Goal: Task Accomplishment & Management: Manage account settings

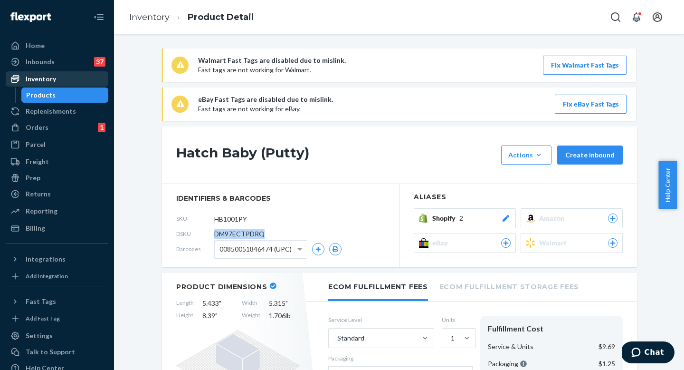
scroll to position [2, 0]
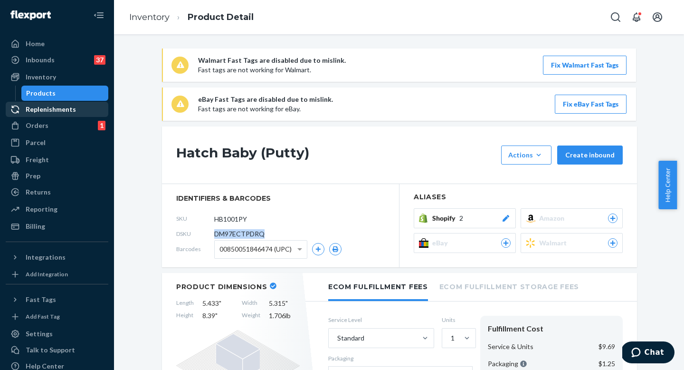
click at [59, 115] on div "Replenishments" at bounding box center [57, 109] width 101 height 13
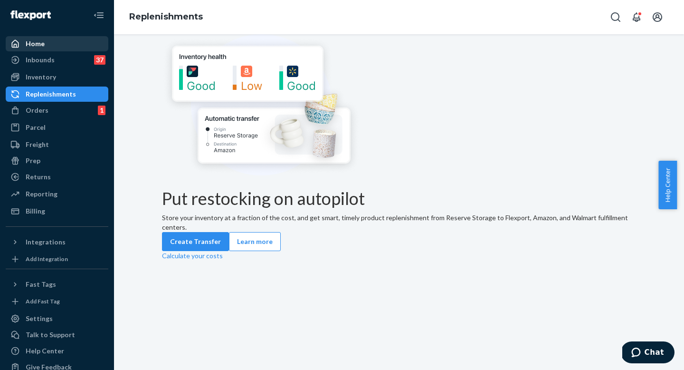
click at [69, 44] on div "Home" at bounding box center [57, 43] width 101 height 13
click at [67, 43] on div "Home" at bounding box center [57, 43] width 101 height 13
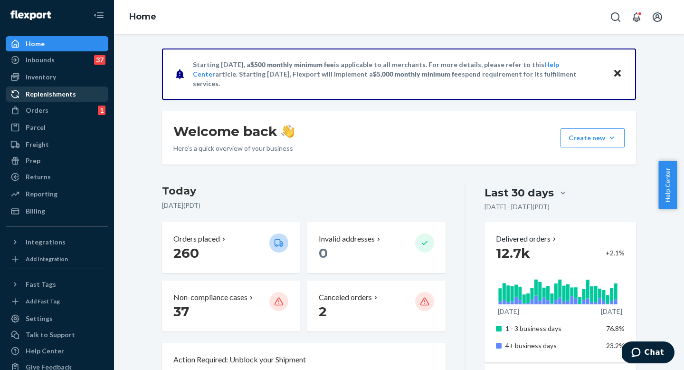
click at [70, 101] on link "Replenishments" at bounding box center [57, 94] width 103 height 15
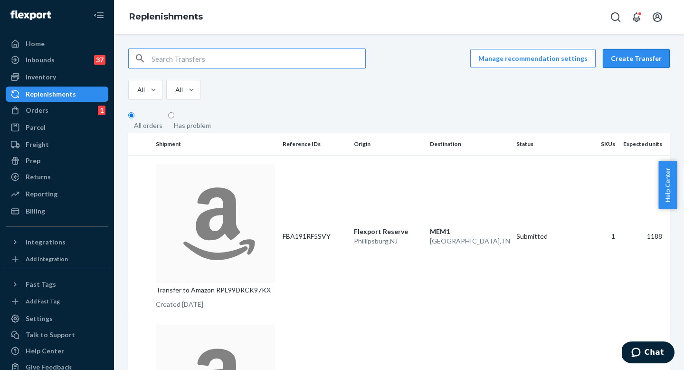
click at [629, 55] on button "Create Transfer" at bounding box center [636, 58] width 67 height 19
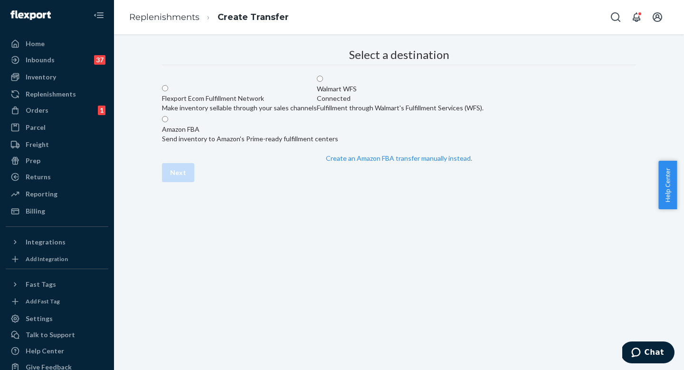
click at [317, 103] on div "Flexport Ecom Fulfillment Network" at bounding box center [239, 99] width 155 height 10
click at [168, 91] on input "Flexport Ecom Fulfillment Network Make inventory sellable through your sales ch…" at bounding box center [165, 88] width 6 height 6
radio input "true"
click at [194, 182] on button "Next" at bounding box center [178, 172] width 32 height 19
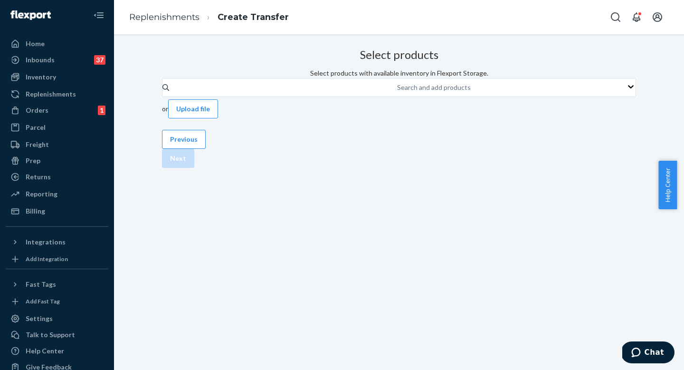
click at [362, 118] on div "Search and add products or Upload file" at bounding box center [399, 98] width 474 height 40
click at [397, 93] on div "Search and add products" at bounding box center [397, 87] width 1 height 11
click at [397, 92] on input "Search and add products" at bounding box center [397, 88] width 1 height 10
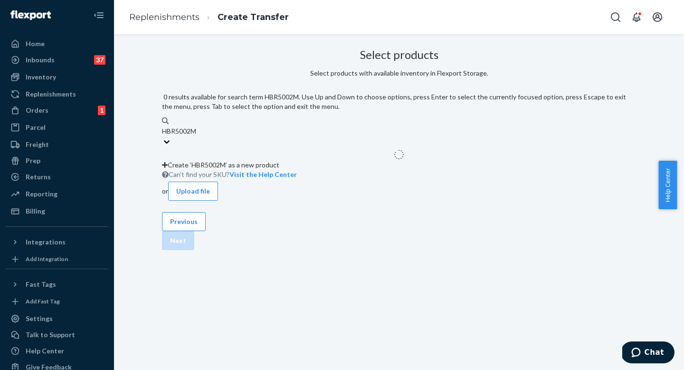
type input "HBR5002MT"
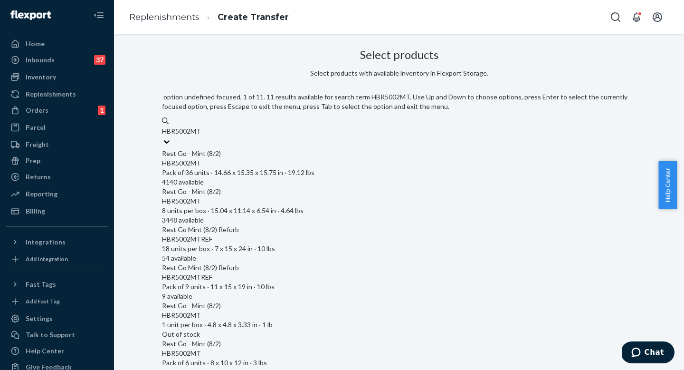
click at [303, 158] on span "HBR5002MT Pack of 36 units · 14.66 x 15.35 x 15.75 in · 19.12 lbs" at bounding box center [399, 167] width 474 height 18
click at [202, 136] on input "HBR5002MT" at bounding box center [182, 131] width 40 height 10
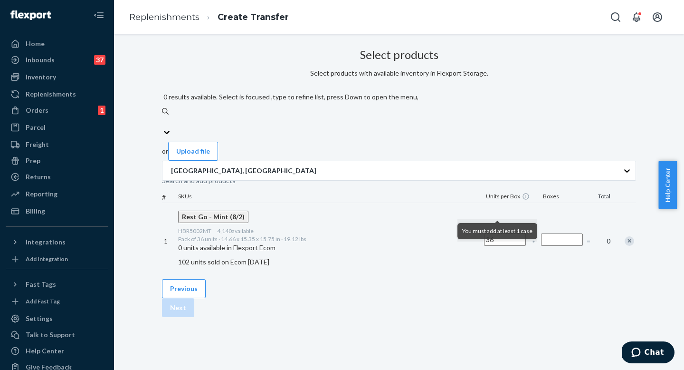
click at [541, 233] on input "Number of boxes" at bounding box center [562, 239] width 42 height 12
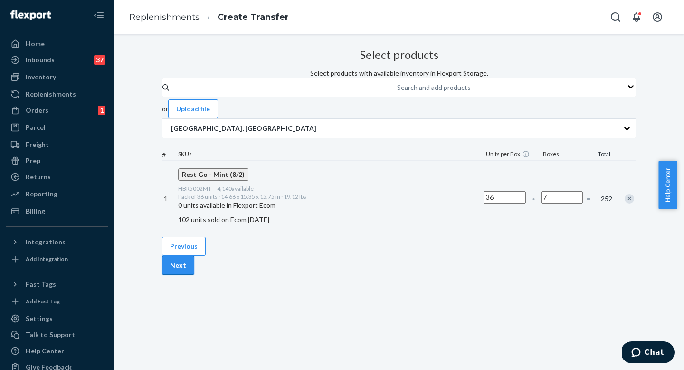
type input "7"
click at [194, 275] on button "Next" at bounding box center [178, 265] width 32 height 19
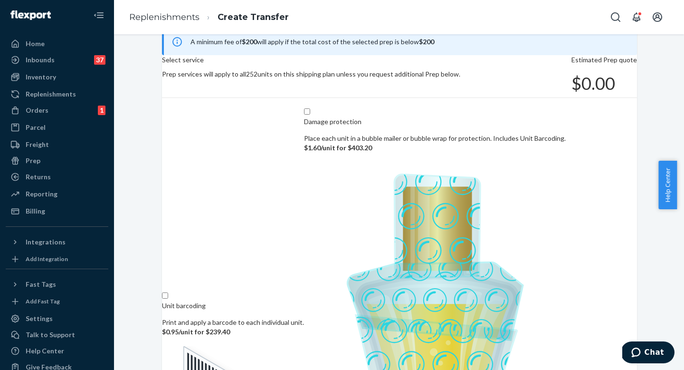
scroll to position [122, 0]
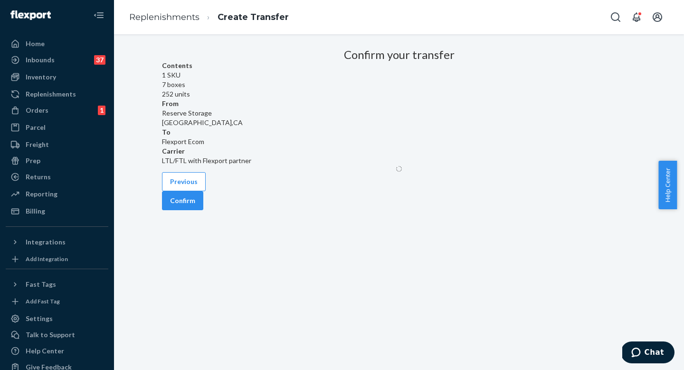
scroll to position [0, 0]
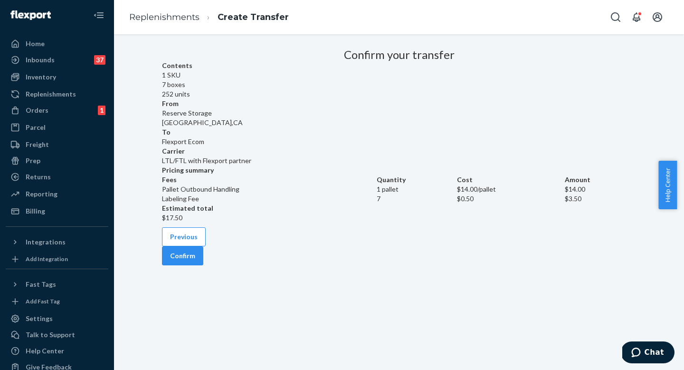
click at [342, 119] on div "From Reserve [GEOGRAPHIC_DATA] , [GEOGRAPHIC_DATA]" at bounding box center [399, 113] width 474 height 29
click at [203, 265] on button "Confirm" at bounding box center [182, 255] width 41 height 19
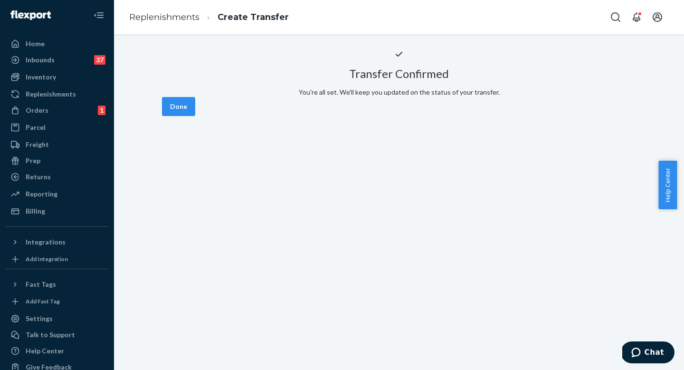
click at [195, 116] on button "Done" at bounding box center [178, 106] width 33 height 19
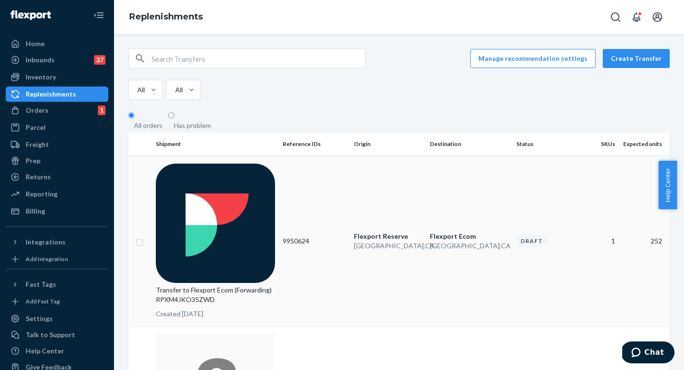
click at [331, 182] on td "9950624" at bounding box center [314, 240] width 71 height 171
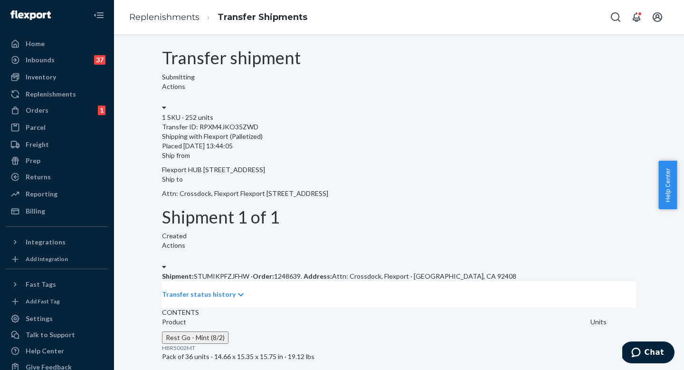
scroll to position [67, 0]
click at [300, 272] on span "1248639 ." at bounding box center [288, 276] width 28 height 8
copy span "1248639"
click at [249, 122] on div "Transfer ID: RPXM4JKO35ZWD" at bounding box center [399, 127] width 474 height 10
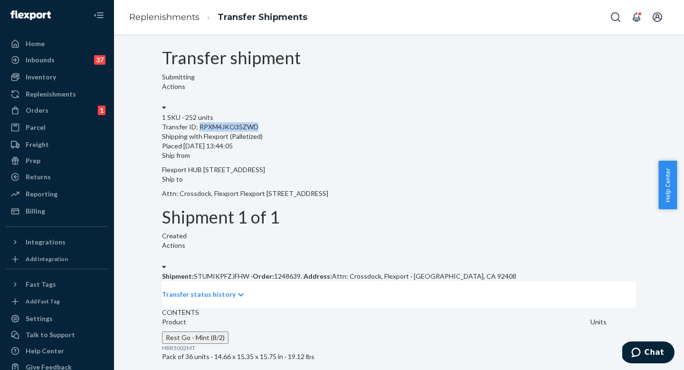
click at [249, 122] on div "Transfer ID: RPXM4JKO35ZWD" at bounding box center [399, 127] width 474 height 10
copy div "RPXM4JKO35ZWD"
click at [60, 59] on div "Inbounds 37" at bounding box center [57, 59] width 101 height 13
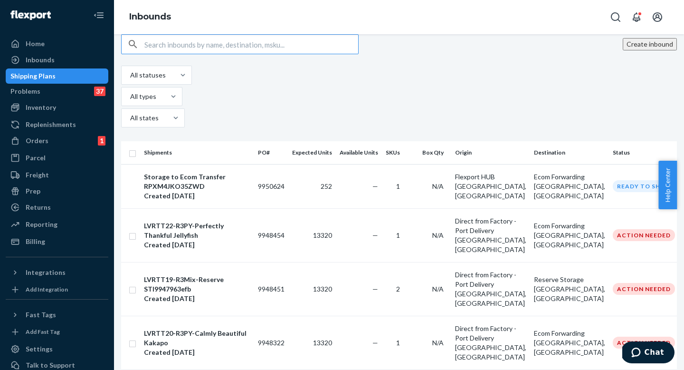
click at [646, 50] on button "Create inbound" at bounding box center [650, 44] width 54 height 12
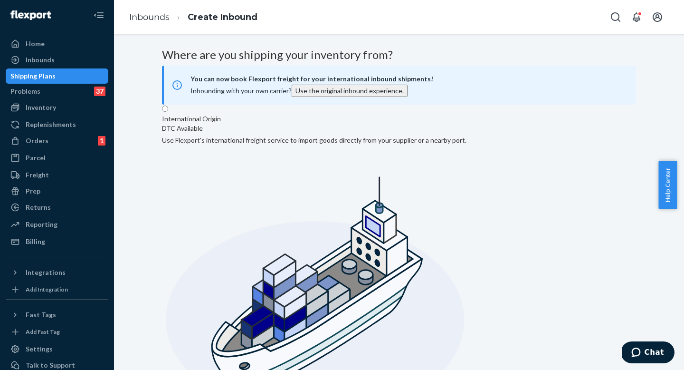
radio input "true"
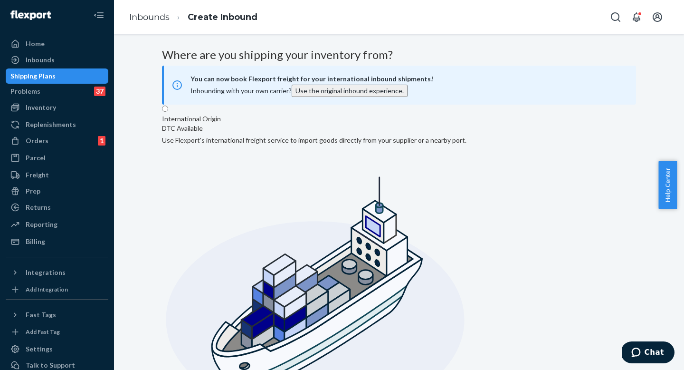
type input "Direct from Factory - Port Delivery"
type input "3790 El Camino Real"
type input "Unit #627"
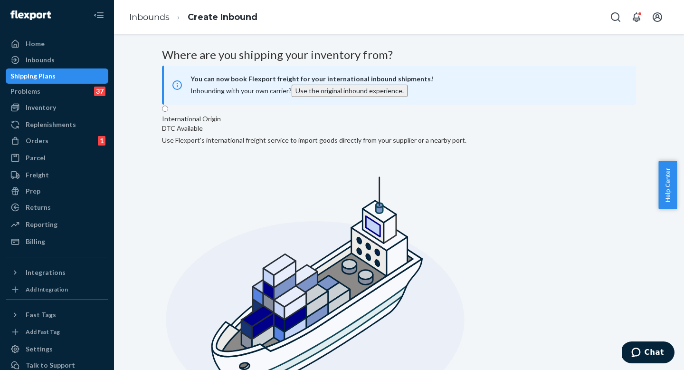
type input "[GEOGRAPHIC_DATA]"
type input "CA"
type input "94306"
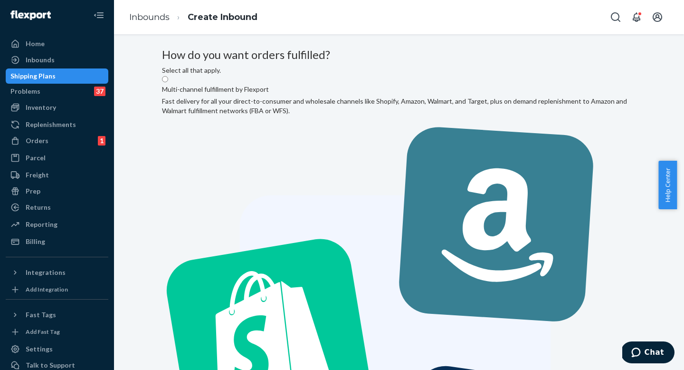
click at [334, 149] on label "Multi-channel fulfillment by Flexport Fast delivery for all your direct-to-cons…" at bounding box center [399, 333] width 474 height 517
click at [168, 82] on input "Multi-channel fulfillment by Flexport Fast delivery for all your direct-to-cons…" at bounding box center [165, 79] width 6 height 6
radio input "true"
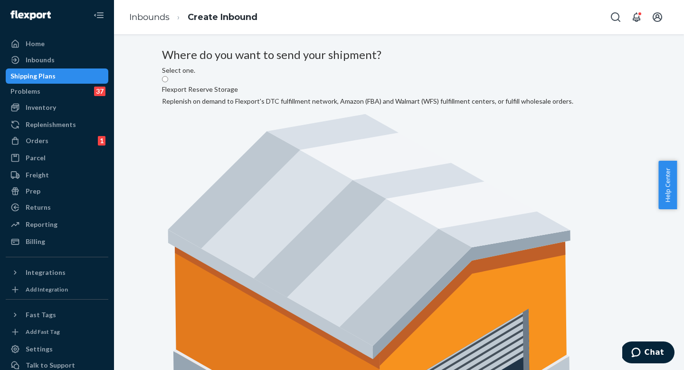
click at [340, 170] on label "Flexport Reserve Storage Replenish on demand to Flexport's DTC fulfillment netw…" at bounding box center [368, 289] width 412 height 429
click at [168, 82] on input "Flexport Reserve Storage Replenish on demand to Flexport's DTC fulfillment netw…" at bounding box center [165, 79] width 6 height 6
radio input "true"
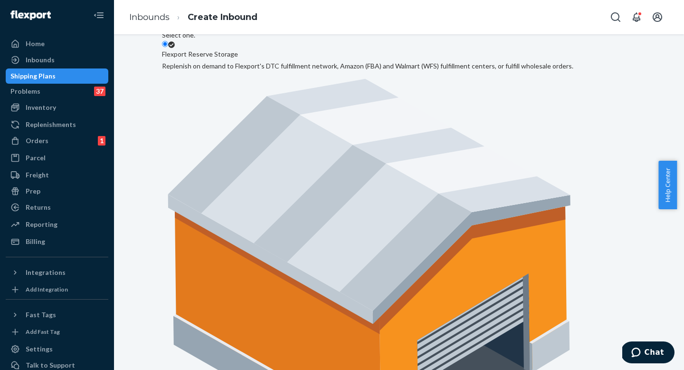
scroll to position [75, 0]
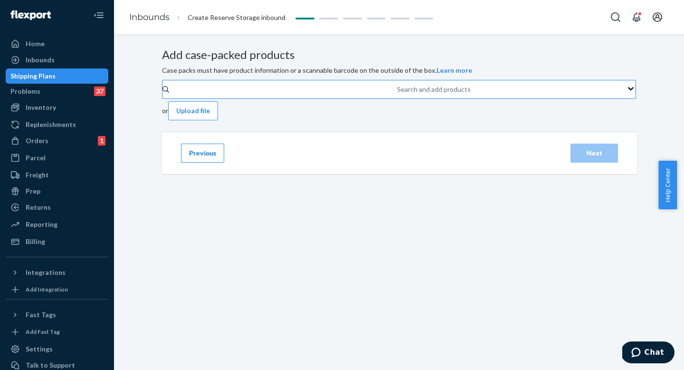
click at [397, 94] on div "Search and add products" at bounding box center [434, 90] width 74 height 10
click at [397, 94] on input "Search and add products" at bounding box center [397, 90] width 1 height 10
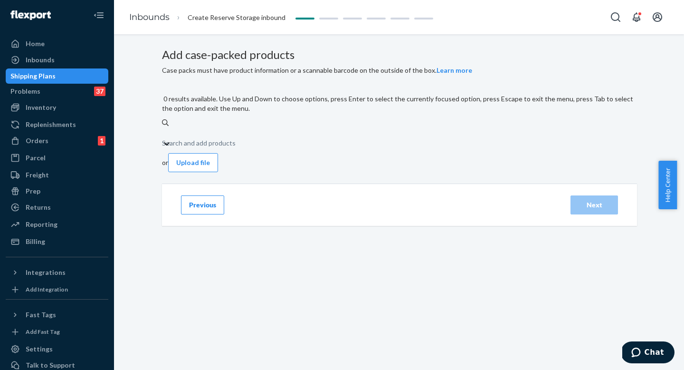
click at [236, 138] on div "Search and add products" at bounding box center [199, 143] width 74 height 10
click at [163, 135] on input "0 results available. Use Up and Down to choose options, press Enter to select t…" at bounding box center [162, 133] width 1 height 10
paste input "H"
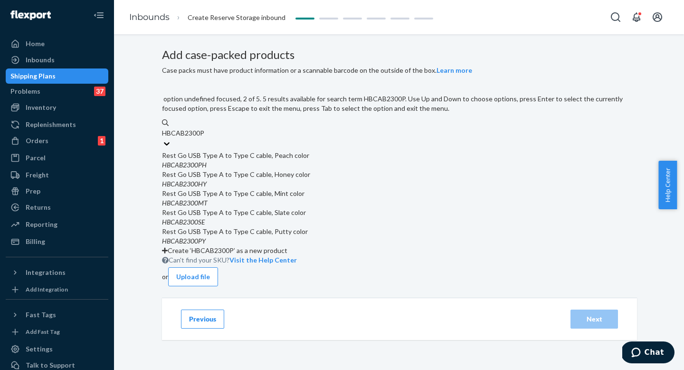
type input "HBCAB2300PY"
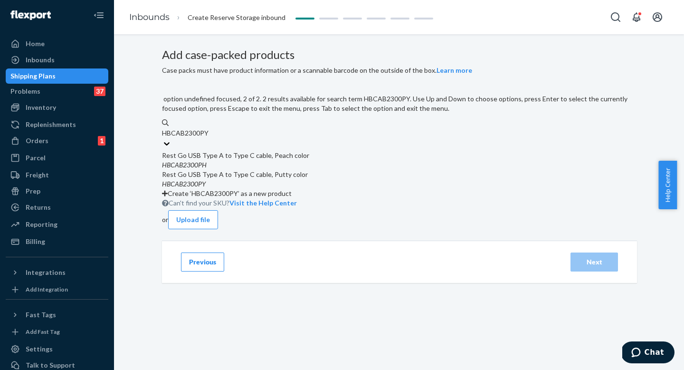
click at [322, 189] on div "HBCAB2300PY" at bounding box center [399, 184] width 474 height 10
click at [210, 138] on input "HBCAB2300PY" at bounding box center [186, 133] width 48 height 10
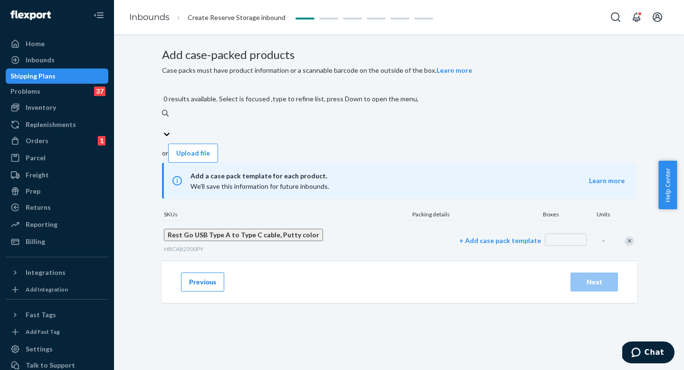
scroll to position [8, 0]
click at [240, 245] on div "HBCAB2300PY" at bounding box center [310, 249] width 292 height 8
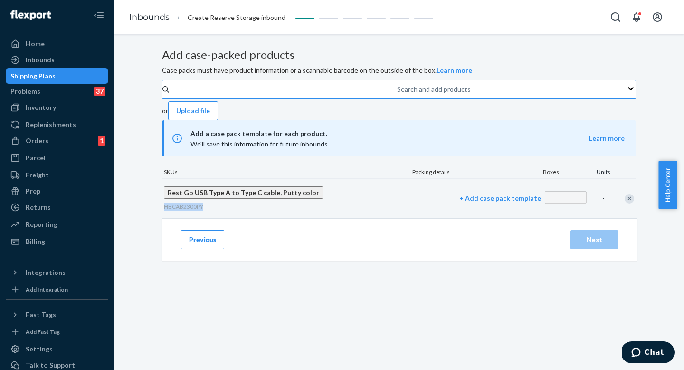
copy span "HBCAB2300PY"
click at [259, 199] on button "Rest Go USB Type A to Type C cable, Putty color" at bounding box center [243, 192] width 159 height 12
click at [350, 61] on h3 "Add case-packed products" at bounding box center [399, 54] width 474 height 12
click at [202, 260] on div "Previous Next" at bounding box center [399, 239] width 475 height 42
click at [205, 249] on button "Previous" at bounding box center [202, 239] width 43 height 19
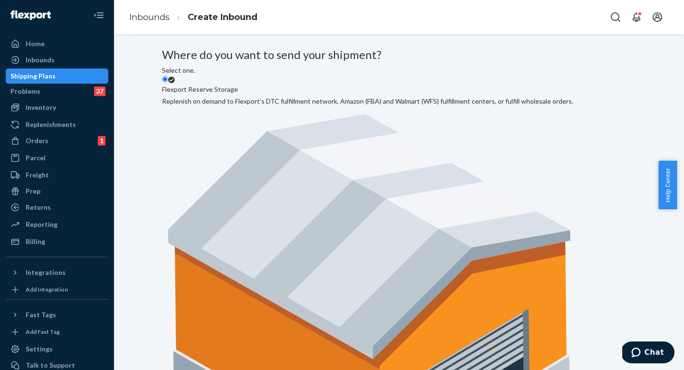
scroll to position [75, 0]
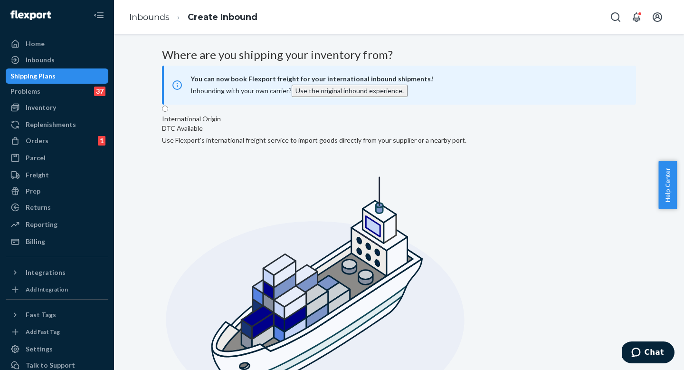
scroll to position [208, 0]
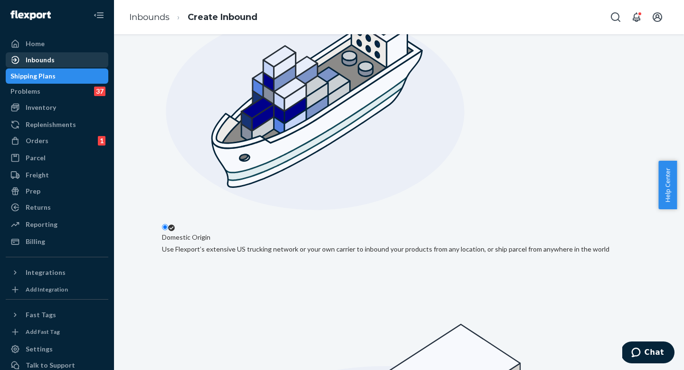
click at [60, 60] on div "Inbounds" at bounding box center [57, 59] width 101 height 13
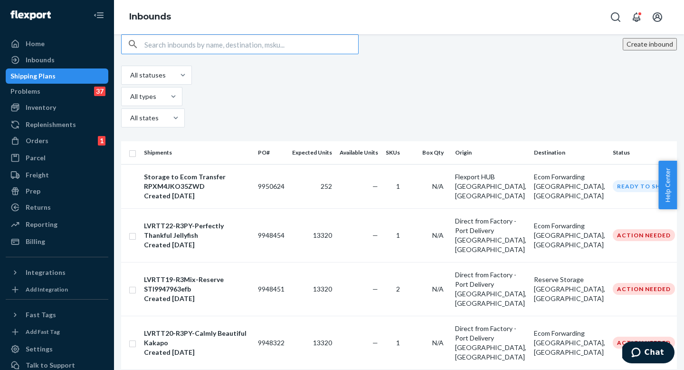
click at [355, 33] on div "Inbounds" at bounding box center [399, 17] width 570 height 34
click at [412, 49] on div "Create inbound" at bounding box center [399, 44] width 556 height 20
click at [429, 45] on div "Create inbound All statuses All types All states Shipments PO# Expected Units A…" at bounding box center [399, 202] width 570 height 336
click at [430, 41] on div "Create inbound All statuses All types All states Shipments PO# Expected Units A…" at bounding box center [399, 202] width 570 height 336
click at [483, 48] on div "Create inbound" at bounding box center [399, 44] width 556 height 20
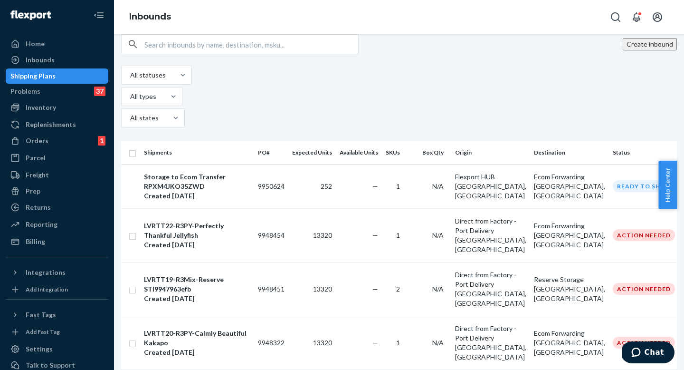
click at [483, 48] on div "Create inbound" at bounding box center [399, 44] width 556 height 20
click at [438, 54] on div "Create inbound" at bounding box center [399, 44] width 556 height 20
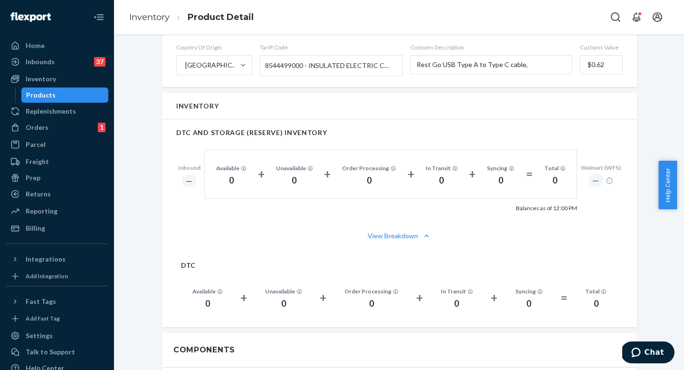
scroll to position [613, 0]
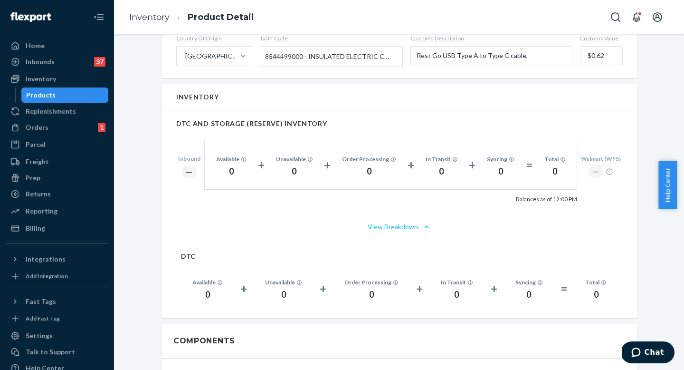
click at [391, 222] on button "View Breakdown" at bounding box center [399, 227] width 447 height 10
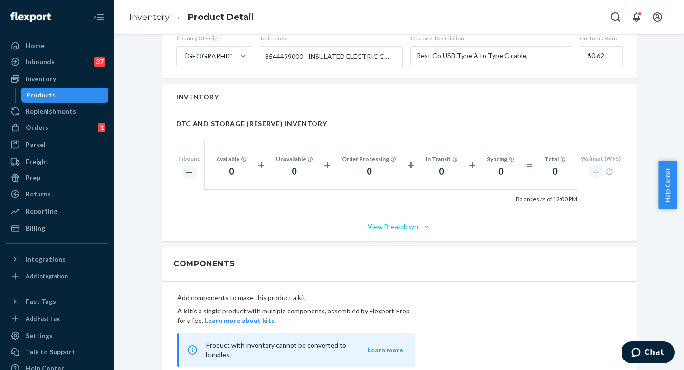
click at [391, 222] on button "View Breakdown" at bounding box center [399, 227] width 447 height 10
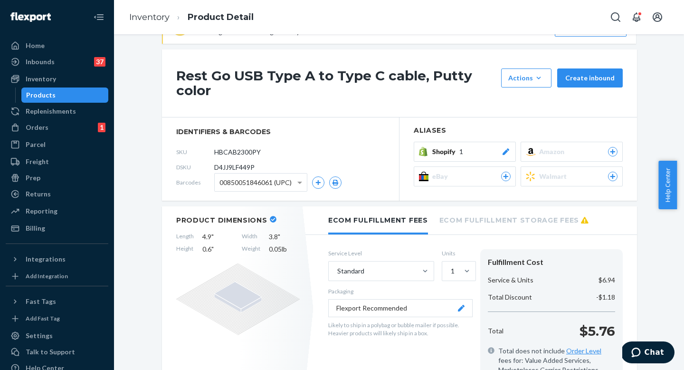
scroll to position [0, 0]
